Goal: Check status: Check status

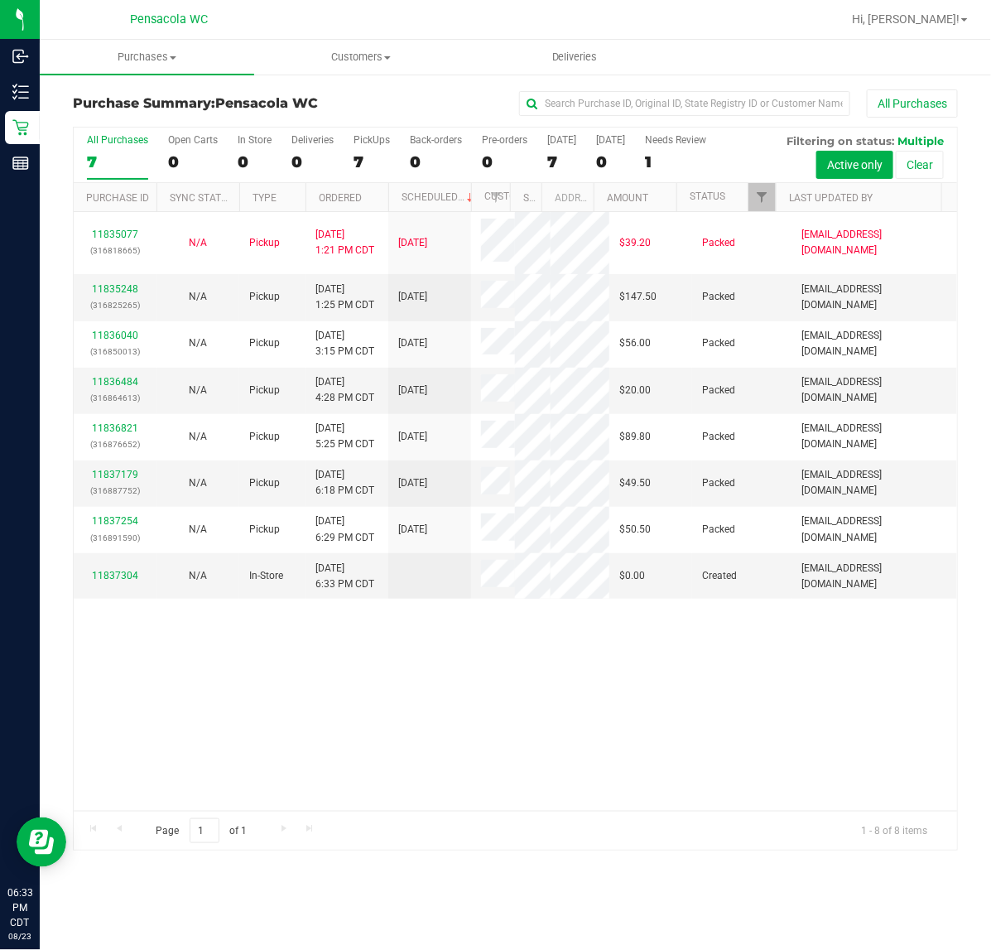
click at [455, 92] on div "All Purchases" at bounding box center [663, 103] width 590 height 28
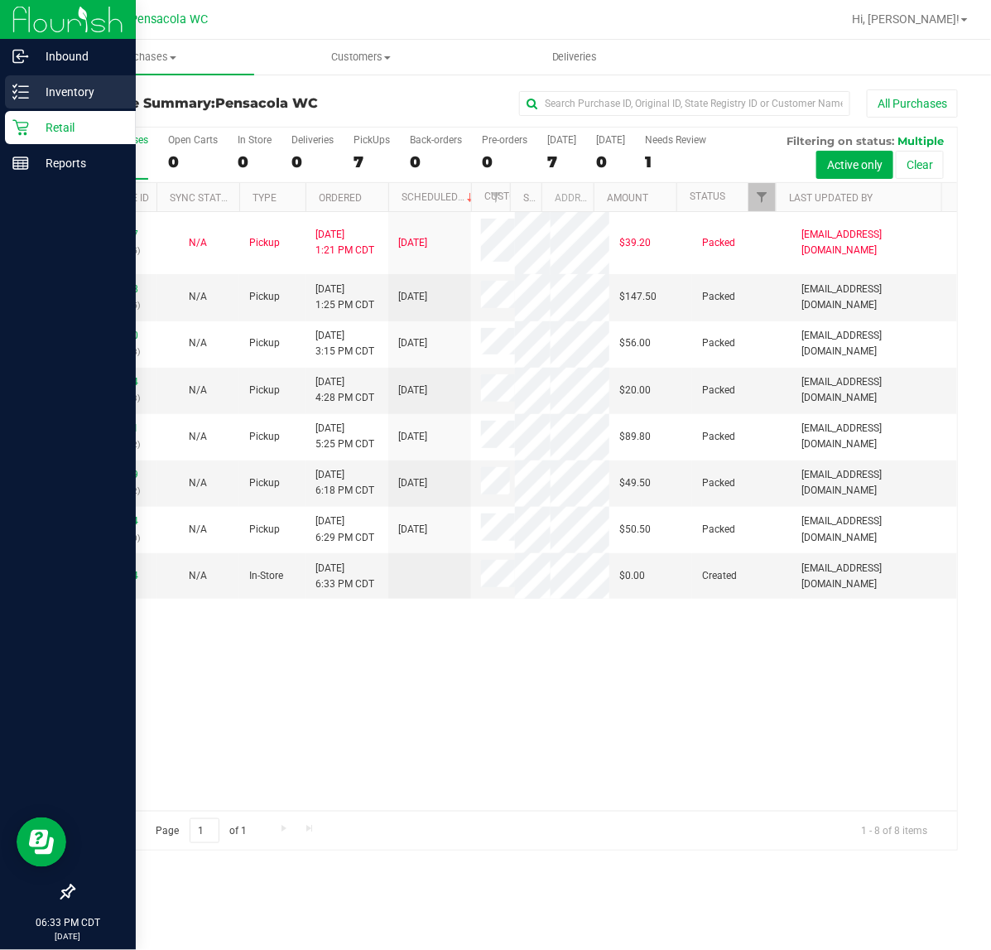
click at [29, 97] on p "Inventory" at bounding box center [78, 92] width 99 height 20
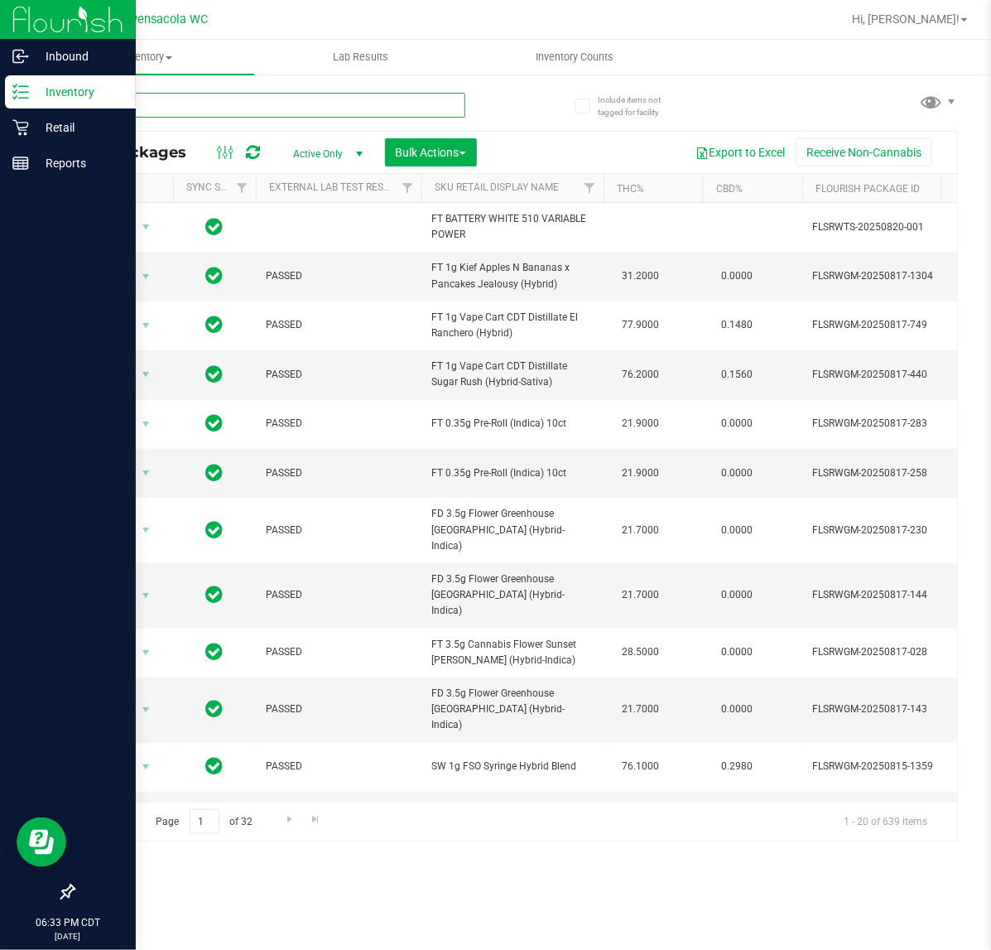
click at [179, 104] on input "text" at bounding box center [269, 105] width 393 height 25
type input "lmz"
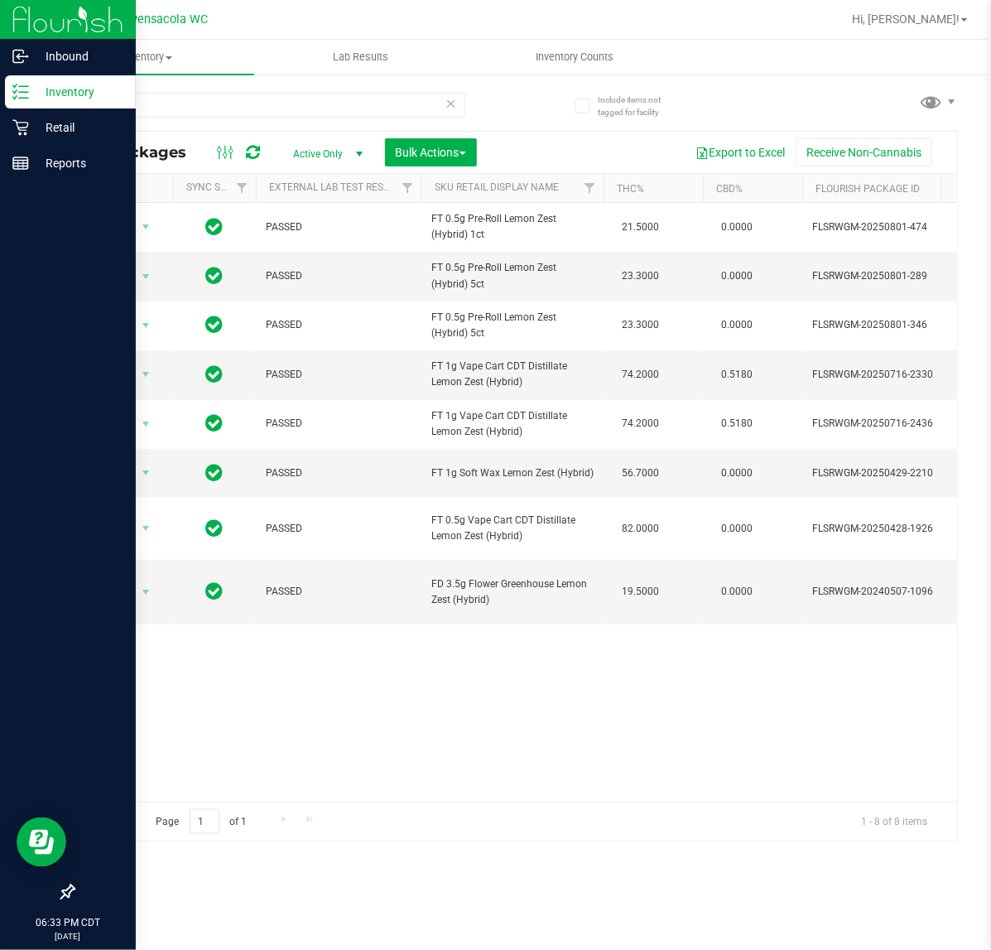
click at [337, 802] on div "Page 1 of 1 1 - 8 of 8 items" at bounding box center [516, 822] width 884 height 40
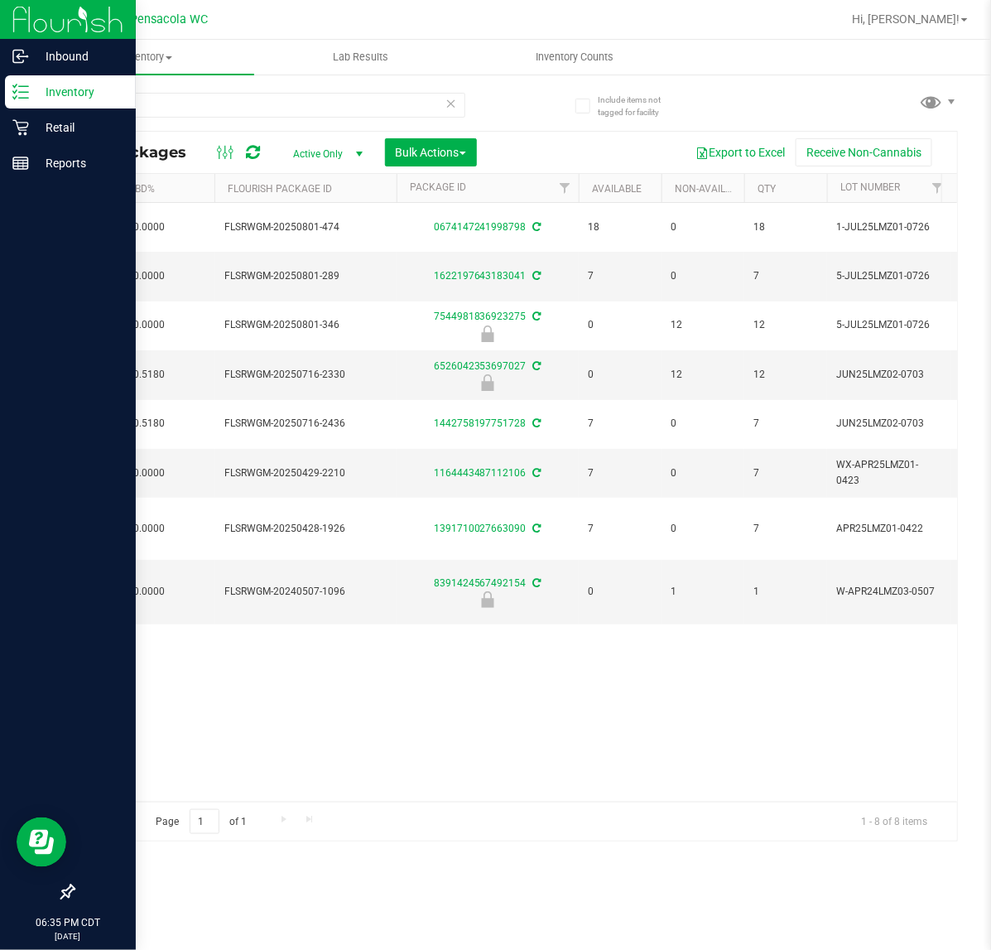
scroll to position [0, 825]
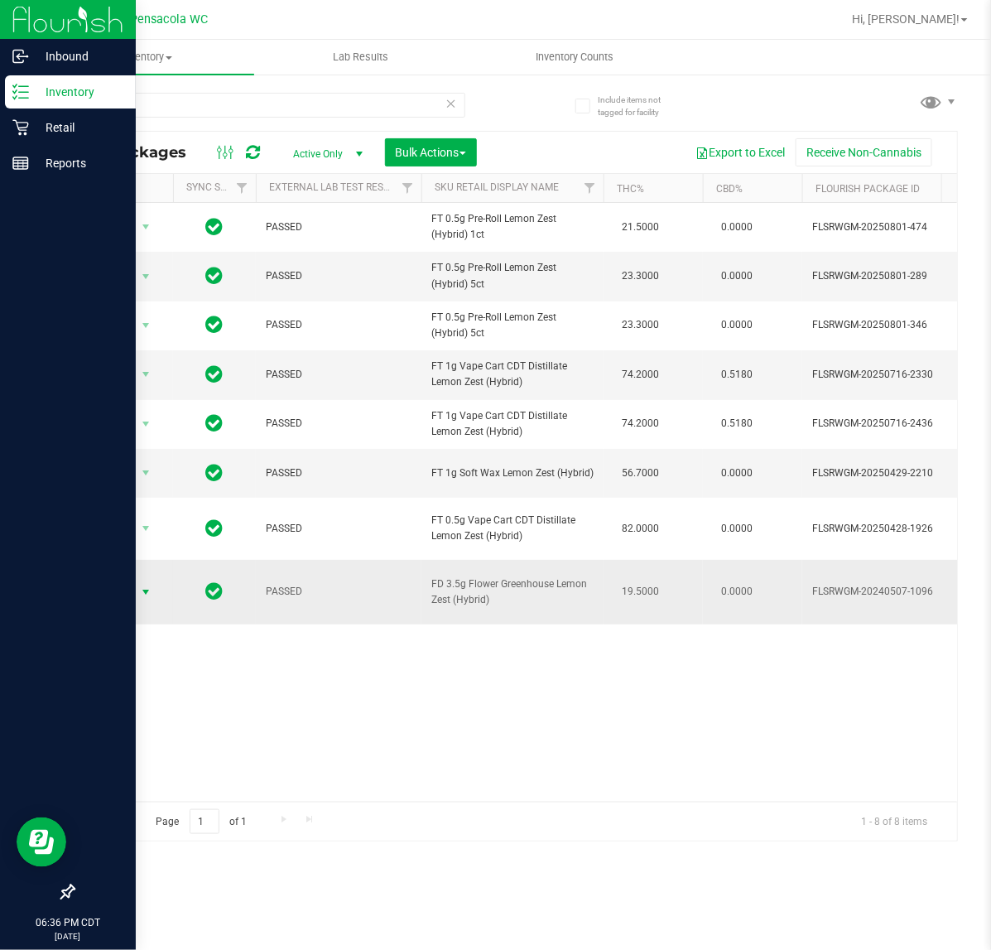
click at [146, 599] on span "select" at bounding box center [145, 592] width 13 height 13
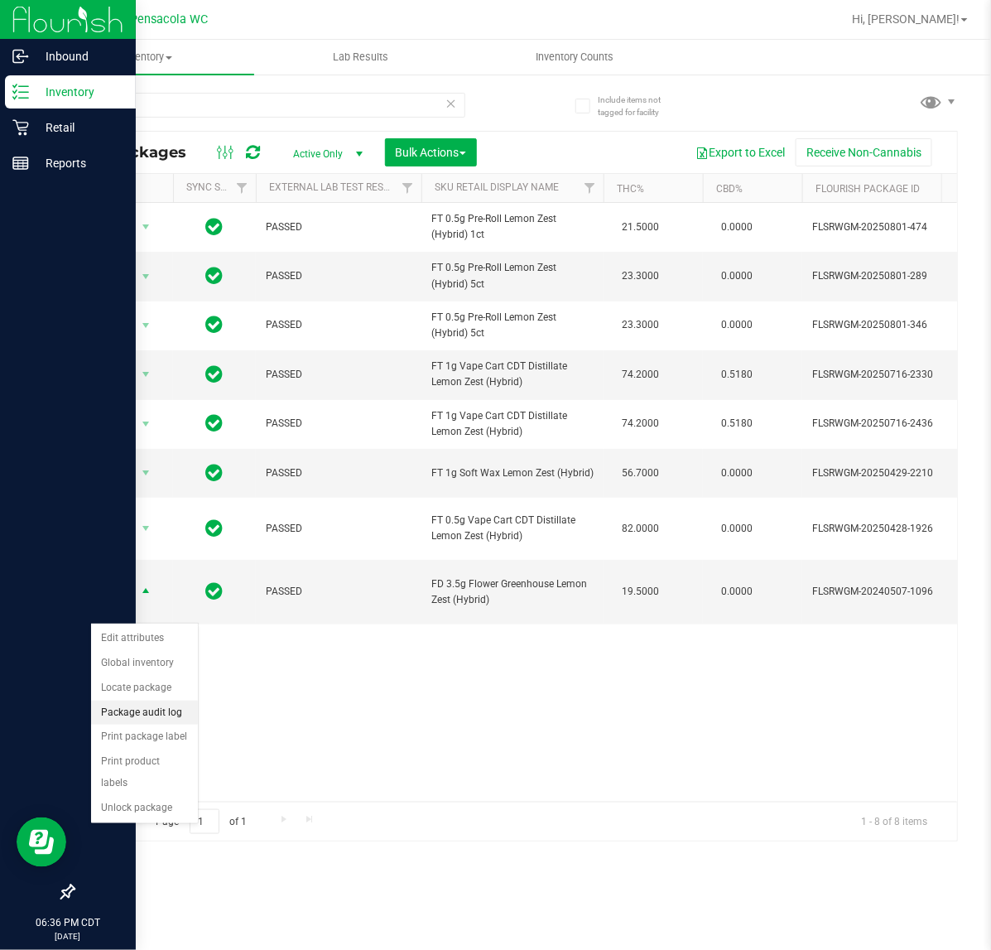
click at [164, 716] on li "Package audit log" at bounding box center [144, 713] width 107 height 25
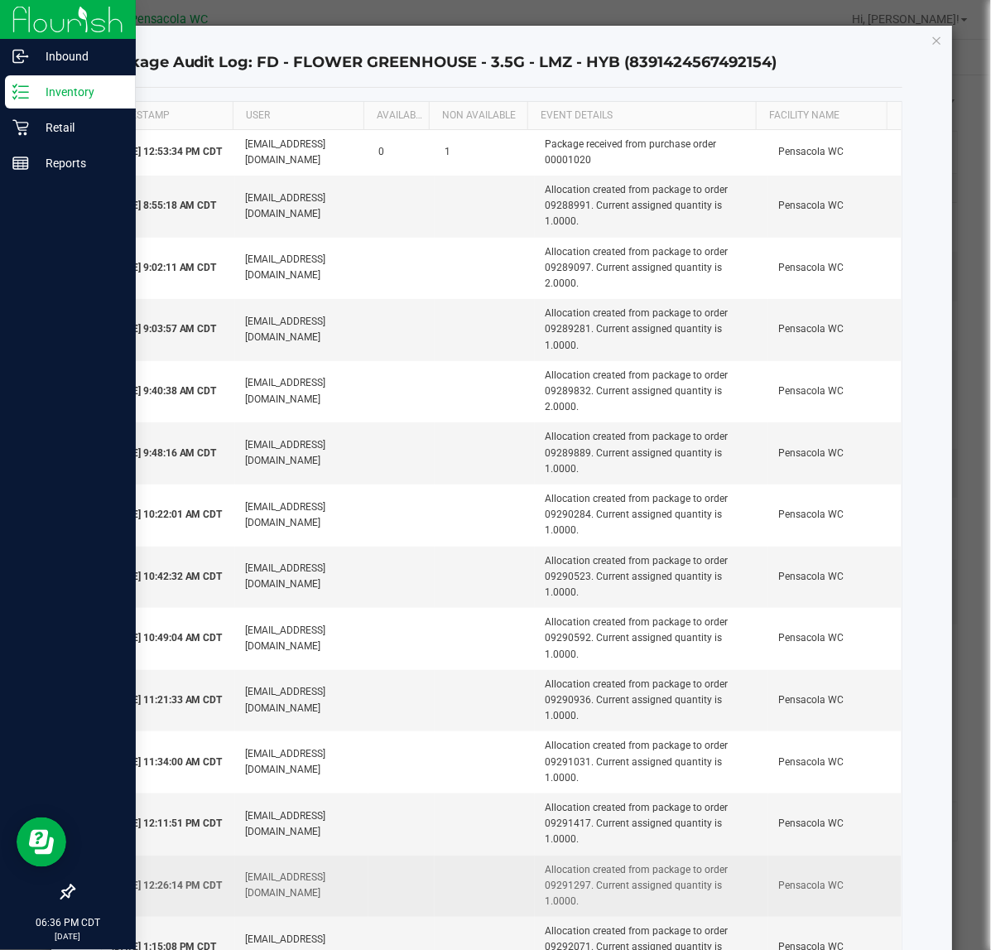
click at [420, 855] on td at bounding box center [402, 886] width 67 height 62
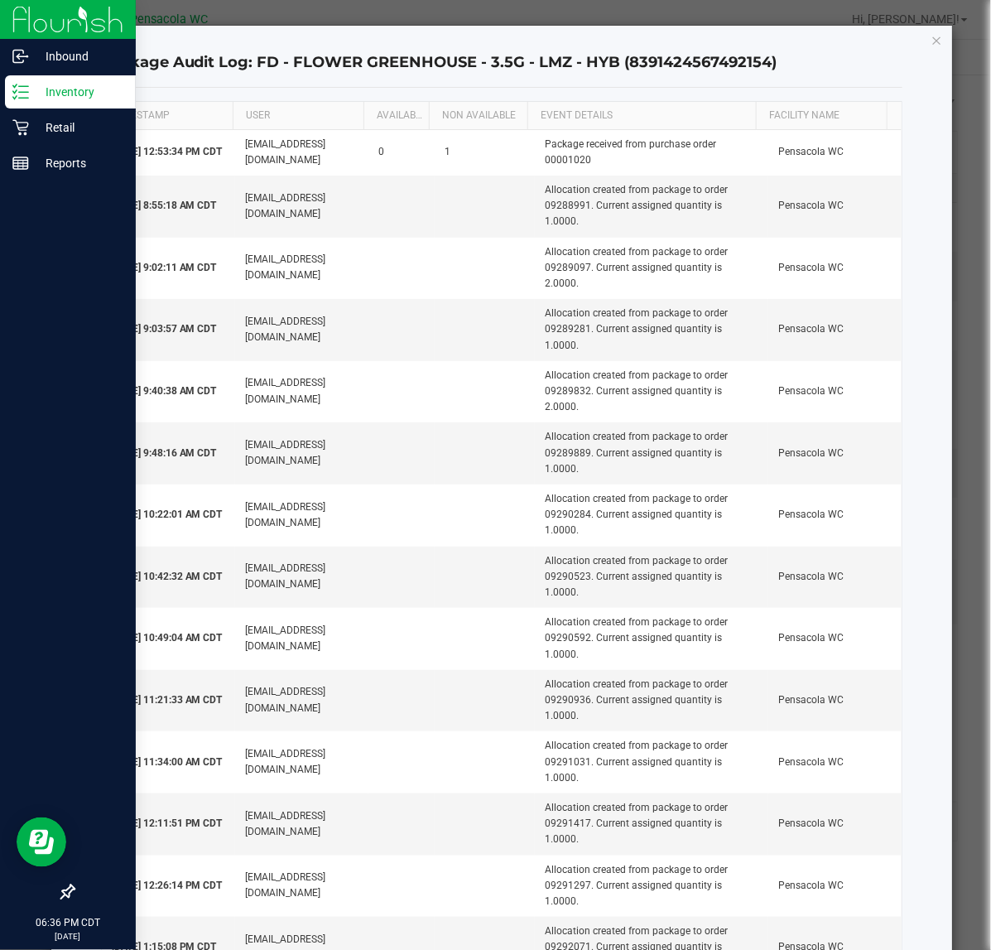
click at [930, 43] on div "Package Audit Log: FD - FLOWER GREENHOUSE - 3.5G - LMZ - HYB (8391424567492154)…" at bounding box center [502, 571] width 902 height 1090
click at [947, 38] on div "Package Audit Log: FD - FLOWER GREENHOUSE - 3.5G - LMZ - HYB (8391424567492154)…" at bounding box center [502, 571] width 902 height 1090
click at [940, 37] on icon "button" at bounding box center [938, 40] width 12 height 20
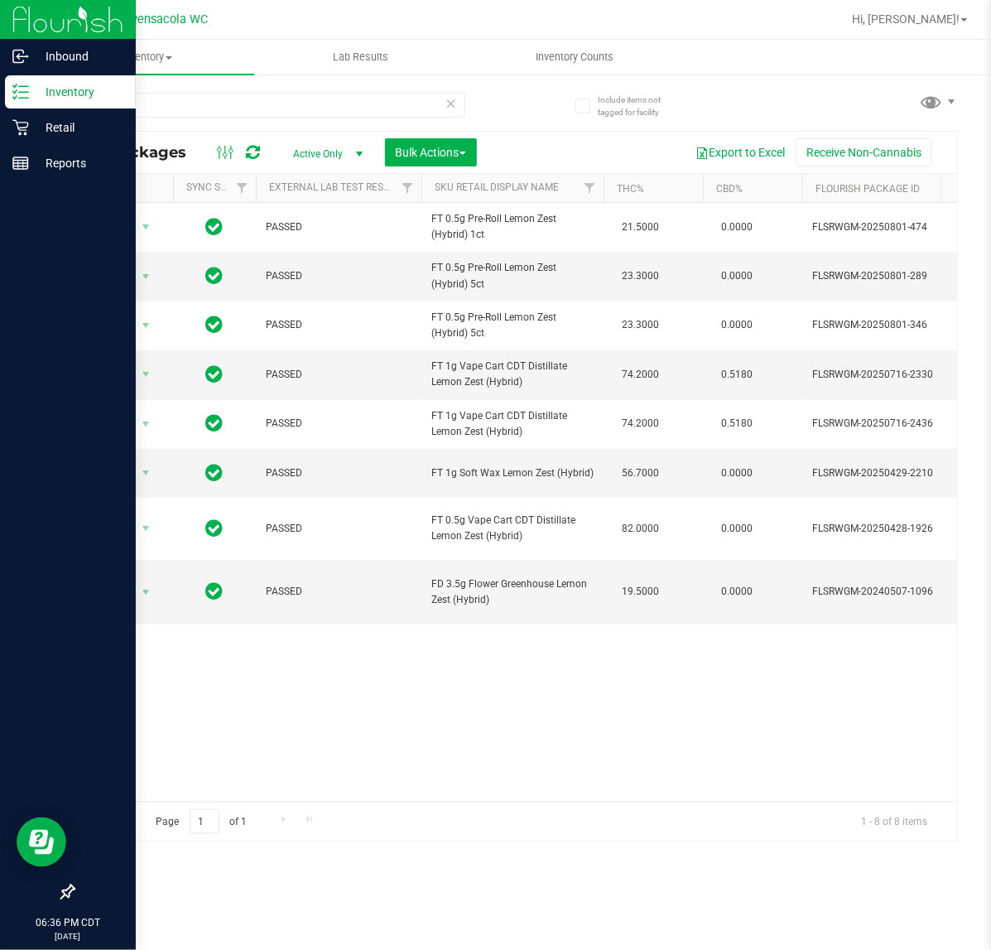
click at [518, 803] on div "Page 1 of 1 1 - 8 of 8 items" at bounding box center [516, 822] width 884 height 40
